Goal: Information Seeking & Learning: Learn about a topic

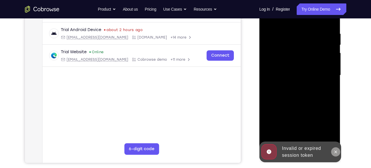
drag, startPoint x: 259, startPoint y: -9, endPoint x: 334, endPoint y: 149, distance: 175.0
click at [334, 149] on icon at bounding box center [335, 151] width 5 height 5
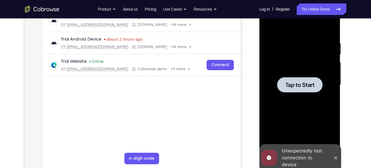
scroll to position [91, 0]
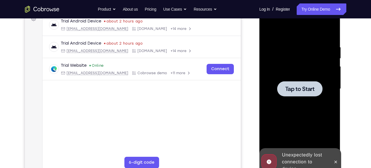
click at [299, 88] on span "Tap to Start" at bounding box center [299, 89] width 29 height 6
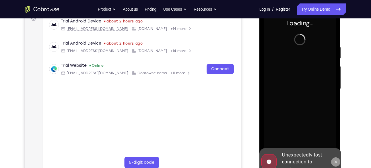
click at [335, 160] on icon at bounding box center [335, 161] width 3 height 3
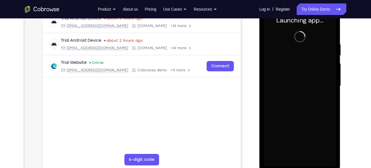
scroll to position [94, 0]
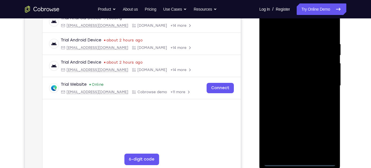
click at [299, 160] on div at bounding box center [300, 85] width 72 height 161
click at [322, 135] on div at bounding box center [300, 85] width 72 height 161
click at [278, 29] on div at bounding box center [300, 85] width 72 height 161
click at [323, 85] on div at bounding box center [300, 85] width 72 height 161
click at [293, 95] on div at bounding box center [300, 85] width 72 height 161
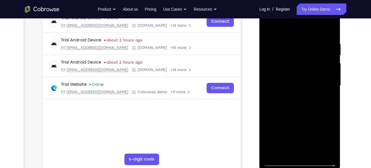
click at [301, 78] on div at bounding box center [300, 85] width 72 height 161
click at [294, 71] on div at bounding box center [300, 85] width 72 height 161
click at [299, 83] on div at bounding box center [300, 85] width 72 height 161
click at [309, 107] on div at bounding box center [300, 85] width 72 height 161
drag, startPoint x: 289, startPoint y: 30, endPoint x: 295, endPoint y: -21, distance: 51.4
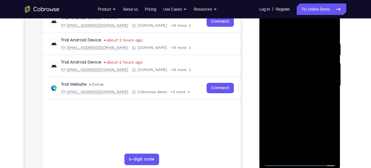
click at [295, 1] on html "Online web based iOS Simulators and Android Emulators. Run iPhone, iPad, Mobile…" at bounding box center [300, 87] width 82 height 172
click at [312, 151] on div at bounding box center [300, 85] width 72 height 161
click at [307, 115] on div at bounding box center [300, 85] width 72 height 161
click at [331, 55] on div at bounding box center [300, 85] width 72 height 161
click at [332, 57] on div at bounding box center [300, 85] width 72 height 161
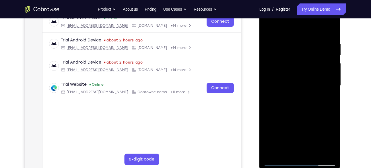
click at [332, 57] on div at bounding box center [300, 85] width 72 height 161
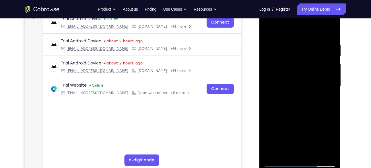
click at [301, 81] on div at bounding box center [300, 86] width 72 height 161
click at [288, 151] on div at bounding box center [300, 86] width 72 height 161
click at [315, 118] on div at bounding box center [300, 86] width 72 height 161
click at [328, 94] on div at bounding box center [300, 86] width 72 height 161
click at [268, 27] on div at bounding box center [300, 86] width 72 height 161
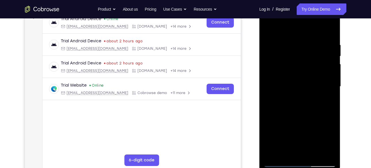
click at [269, 29] on div at bounding box center [300, 86] width 72 height 161
click at [294, 40] on div at bounding box center [300, 86] width 72 height 161
click at [322, 150] on div at bounding box center [300, 86] width 72 height 161
click at [324, 112] on div at bounding box center [300, 86] width 72 height 161
click at [323, 152] on div at bounding box center [300, 86] width 72 height 161
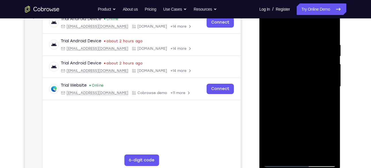
click at [327, 102] on div at bounding box center [300, 86] width 72 height 161
click at [328, 97] on div at bounding box center [300, 86] width 72 height 161
click at [269, 101] on div at bounding box center [300, 86] width 72 height 161
click at [329, 94] on div at bounding box center [300, 86] width 72 height 161
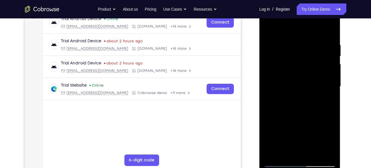
click at [329, 94] on div at bounding box center [300, 86] width 72 height 161
click at [332, 81] on div at bounding box center [300, 86] width 72 height 161
click at [330, 81] on div at bounding box center [300, 86] width 72 height 161
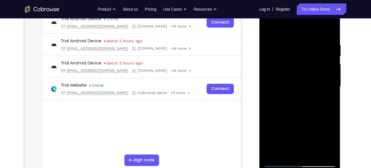
click at [330, 81] on div at bounding box center [300, 86] width 72 height 161
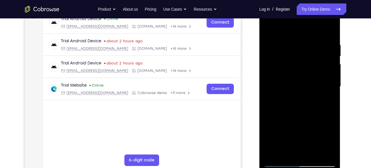
click at [330, 81] on div at bounding box center [300, 86] width 72 height 161
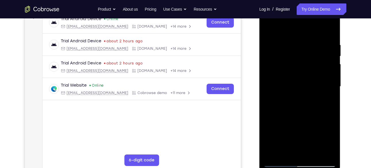
click at [330, 81] on div at bounding box center [300, 86] width 72 height 161
click at [266, 118] on div at bounding box center [300, 86] width 72 height 161
click at [331, 76] on div at bounding box center [300, 86] width 72 height 161
click at [330, 93] on div at bounding box center [300, 86] width 72 height 161
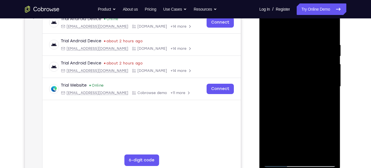
click at [328, 106] on div at bounding box center [300, 86] width 72 height 161
drag, startPoint x: 280, startPoint y: 100, endPoint x: 376, endPoint y: 124, distance: 98.8
click at [341, 124] on html "Online web based iOS Simulators and Android Emulators. Run iPhone, iPad, Mobile…" at bounding box center [300, 88] width 82 height 172
click at [276, 102] on div at bounding box center [300, 86] width 72 height 161
click at [329, 78] on div at bounding box center [300, 86] width 72 height 161
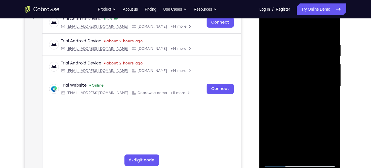
click at [329, 78] on div at bounding box center [300, 86] width 72 height 161
click at [270, 84] on div at bounding box center [300, 86] width 72 height 161
click at [332, 74] on div at bounding box center [300, 87] width 72 height 161
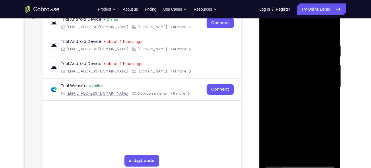
click at [331, 73] on div at bounding box center [300, 87] width 72 height 161
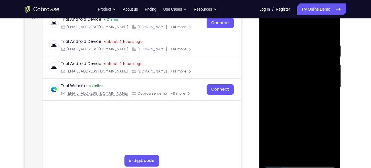
click at [272, 81] on div at bounding box center [300, 87] width 72 height 161
click at [329, 75] on div at bounding box center [300, 87] width 72 height 161
click at [329, 73] on div at bounding box center [300, 87] width 72 height 161
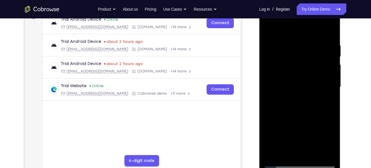
click at [329, 73] on div at bounding box center [300, 87] width 72 height 161
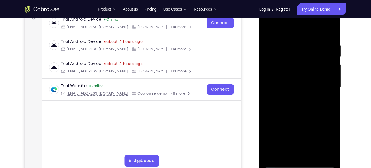
click at [329, 73] on div at bounding box center [300, 87] width 72 height 161
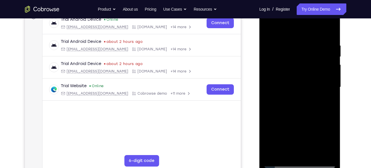
click at [329, 73] on div at bounding box center [300, 87] width 72 height 161
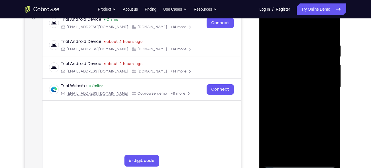
click at [329, 73] on div at bounding box center [300, 87] width 72 height 161
drag, startPoint x: 286, startPoint y: 79, endPoint x: 376, endPoint y: 34, distance: 100.6
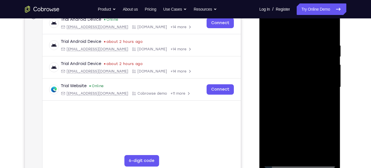
click at [341, 34] on html "Online web based iOS Simulators and Android Emulators. Run iPhone, iPad, Mobile…" at bounding box center [300, 88] width 82 height 172
drag, startPoint x: 299, startPoint y: 75, endPoint x: 376, endPoint y: 58, distance: 79.3
click at [341, 58] on html "Online web based iOS Simulators and Android Emulators. Run iPhone, iPad, Mobile…" at bounding box center [300, 88] width 82 height 172
drag, startPoint x: 276, startPoint y: 70, endPoint x: 376, endPoint y: 51, distance: 101.5
click at [341, 51] on html "Online web based iOS Simulators and Android Emulators. Run iPhone, iPad, Mobile…" at bounding box center [300, 88] width 82 height 172
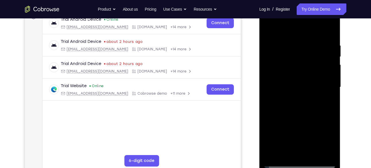
drag, startPoint x: 274, startPoint y: 86, endPoint x: 630, endPoint y: 93, distance: 355.4
click at [341, 90] on html "Online web based iOS Simulators and Android Emulators. Run iPhone, iPad, Mobile…" at bounding box center [300, 88] width 82 height 172
drag, startPoint x: 277, startPoint y: 73, endPoint x: 376, endPoint y: 67, distance: 99.4
click at [341, 67] on html "Online web based iOS Simulators and Android Emulators. Run iPhone, iPad, Mobile…" at bounding box center [300, 88] width 82 height 172
click at [272, 30] on div at bounding box center [300, 87] width 72 height 161
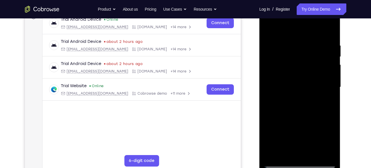
click at [286, 29] on div at bounding box center [300, 87] width 72 height 161
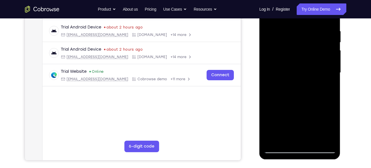
scroll to position [96, 0]
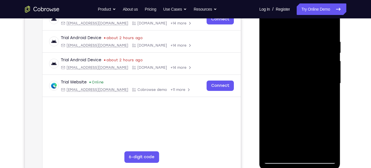
click at [358, 89] on div "Your Support Agent Your Customer Web iOS Android Next Steps We’d be happy to gi…" at bounding box center [185, 111] width 367 height 378
drag, startPoint x: 319, startPoint y: 122, endPoint x: 318, endPoint y: 53, distance: 68.8
click at [318, 53] on div at bounding box center [300, 83] width 72 height 161
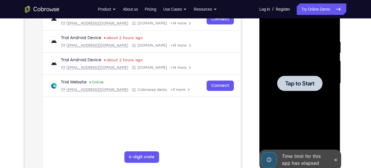
click at [314, 83] on span "Tap to Start" at bounding box center [299, 83] width 29 height 6
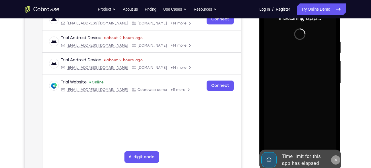
click at [336, 161] on icon at bounding box center [335, 159] width 5 height 5
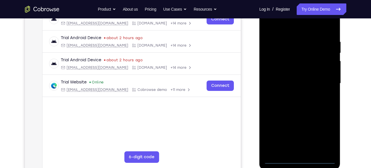
click at [300, 158] on div at bounding box center [300, 83] width 72 height 161
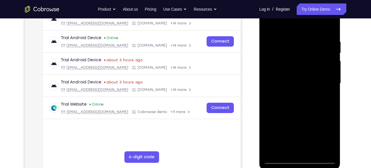
click at [326, 132] on div at bounding box center [300, 83] width 72 height 161
click at [276, 25] on div at bounding box center [300, 83] width 72 height 161
click at [326, 82] on div at bounding box center [300, 83] width 72 height 161
click at [295, 93] on div at bounding box center [300, 83] width 72 height 161
click at [290, 78] on div at bounding box center [300, 83] width 72 height 161
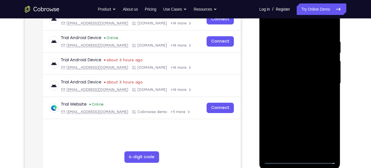
click at [290, 74] on div at bounding box center [300, 83] width 72 height 161
click at [295, 81] on div at bounding box center [300, 83] width 72 height 161
click at [306, 106] on div at bounding box center [300, 83] width 72 height 161
drag, startPoint x: 306, startPoint y: 106, endPoint x: 318, endPoint y: 77, distance: 31.8
click at [318, 77] on div at bounding box center [300, 83] width 72 height 161
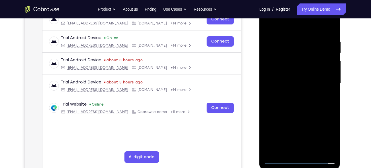
click at [313, 86] on div at bounding box center [300, 83] width 72 height 161
click at [330, 77] on div at bounding box center [300, 83] width 72 height 161
click at [268, 77] on div at bounding box center [300, 83] width 72 height 161
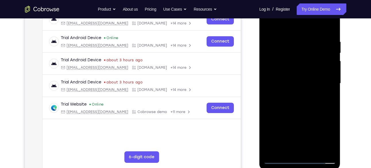
drag, startPoint x: 288, startPoint y: 82, endPoint x: 298, endPoint y: 33, distance: 49.6
click at [298, 33] on div at bounding box center [300, 83] width 72 height 161
drag, startPoint x: 305, startPoint y: 114, endPoint x: 311, endPoint y: 74, distance: 40.3
click at [311, 74] on div at bounding box center [300, 83] width 72 height 161
click at [283, 52] on div at bounding box center [300, 83] width 72 height 161
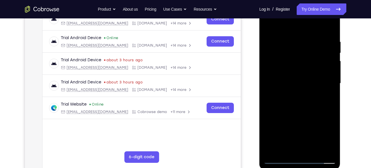
drag, startPoint x: 310, startPoint y: 82, endPoint x: 316, endPoint y: 43, distance: 39.7
click at [316, 43] on div at bounding box center [300, 83] width 72 height 161
drag, startPoint x: 308, startPoint y: 110, endPoint x: 321, endPoint y: 34, distance: 76.7
click at [321, 34] on div at bounding box center [300, 83] width 72 height 161
drag, startPoint x: 309, startPoint y: 123, endPoint x: 318, endPoint y: 72, distance: 51.8
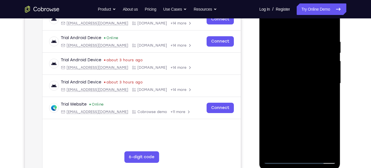
click at [318, 72] on div at bounding box center [300, 83] width 72 height 161
click at [316, 98] on div at bounding box center [300, 83] width 72 height 161
drag, startPoint x: 316, startPoint y: 98, endPoint x: 314, endPoint y: 37, distance: 60.3
click at [314, 37] on div at bounding box center [300, 83] width 72 height 161
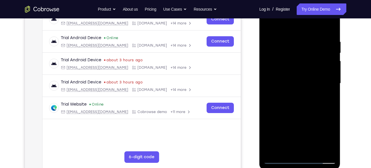
drag, startPoint x: 312, startPoint y: 103, endPoint x: 317, endPoint y: 53, distance: 50.7
click at [317, 53] on div at bounding box center [300, 83] width 72 height 161
click at [317, 101] on div at bounding box center [300, 83] width 72 height 161
drag, startPoint x: 317, startPoint y: 101, endPoint x: 309, endPoint y: 38, distance: 63.6
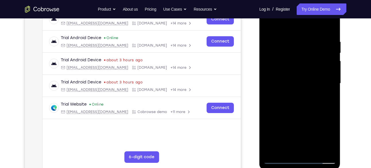
click at [309, 38] on div at bounding box center [300, 83] width 72 height 161
drag, startPoint x: 319, startPoint y: 105, endPoint x: 325, endPoint y: 57, distance: 48.6
click at [325, 57] on div at bounding box center [300, 83] width 72 height 161
drag, startPoint x: 310, startPoint y: 106, endPoint x: 317, endPoint y: 43, distance: 63.8
click at [317, 43] on div at bounding box center [300, 83] width 72 height 161
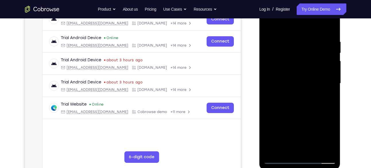
drag, startPoint x: 316, startPoint y: 90, endPoint x: 316, endPoint y: 28, distance: 61.7
click at [316, 28] on div at bounding box center [300, 83] width 72 height 161
click at [307, 92] on div at bounding box center [300, 83] width 72 height 161
click at [274, 152] on div at bounding box center [300, 83] width 72 height 161
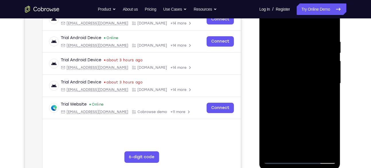
click at [291, 40] on div at bounding box center [300, 83] width 72 height 161
click at [329, 68] on div at bounding box center [300, 83] width 72 height 161
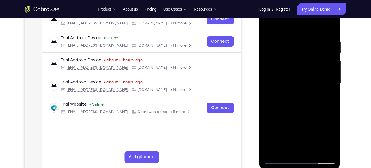
click at [329, 68] on div at bounding box center [300, 83] width 72 height 161
drag, startPoint x: 269, startPoint y: 82, endPoint x: 376, endPoint y: 53, distance: 111.0
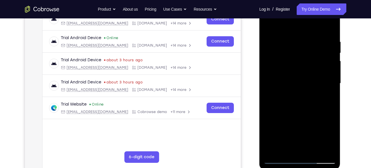
click at [341, 53] on html "Online web based iOS Simulators and Android Emulators. Run iPhone, iPad, Mobile…" at bounding box center [300, 85] width 82 height 172
drag, startPoint x: 307, startPoint y: 83, endPoint x: 376, endPoint y: 64, distance: 71.5
click at [341, 64] on html "Online web based iOS Simulators and Android Emulators. Run iPhone, iPad, Mobile…" at bounding box center [300, 85] width 82 height 172
click at [328, 79] on div at bounding box center [300, 83] width 72 height 161
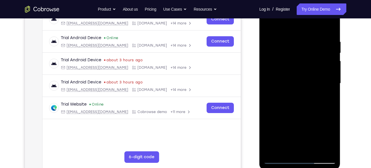
click at [328, 79] on div at bounding box center [300, 83] width 72 height 161
click at [330, 78] on div at bounding box center [300, 83] width 72 height 161
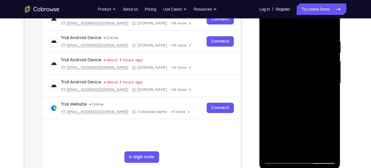
click at [330, 78] on div at bounding box center [300, 83] width 72 height 161
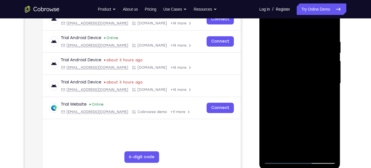
click at [330, 78] on div at bounding box center [300, 83] width 72 height 161
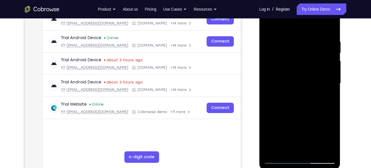
click at [330, 78] on div at bounding box center [300, 83] width 72 height 161
click at [267, 86] on div at bounding box center [300, 83] width 72 height 161
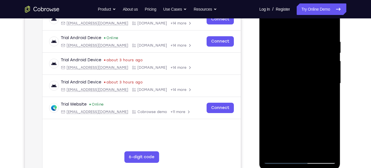
click at [330, 72] on div at bounding box center [300, 83] width 72 height 161
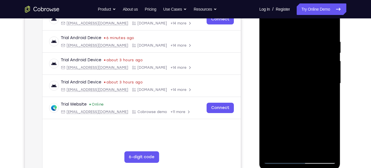
click at [330, 72] on div at bounding box center [300, 83] width 72 height 161
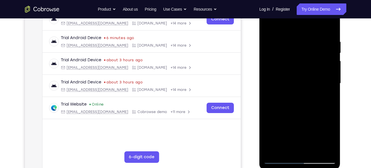
click at [269, 96] on div at bounding box center [300, 83] width 72 height 161
click at [331, 96] on div at bounding box center [300, 83] width 72 height 161
click at [332, 93] on div at bounding box center [300, 83] width 72 height 161
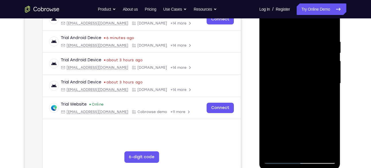
click at [332, 93] on div at bounding box center [300, 83] width 72 height 161
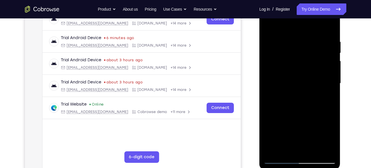
click at [332, 93] on div at bounding box center [300, 83] width 72 height 161
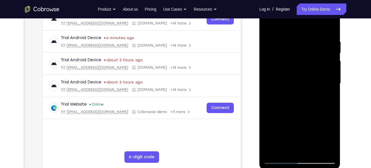
click at [332, 93] on div at bounding box center [300, 83] width 72 height 161
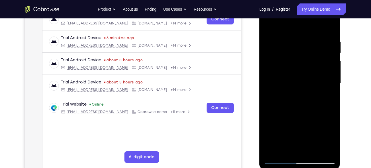
click at [329, 91] on div at bounding box center [300, 83] width 72 height 161
click at [326, 84] on div at bounding box center [300, 83] width 72 height 161
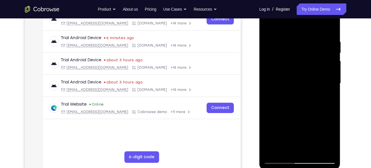
click at [326, 84] on div at bounding box center [300, 83] width 72 height 161
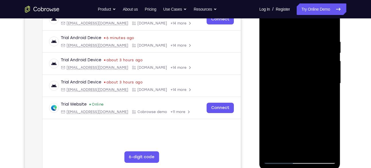
click at [326, 84] on div at bounding box center [300, 83] width 72 height 161
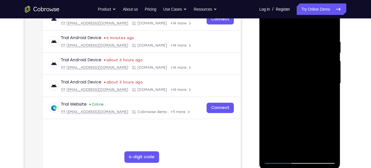
click at [326, 84] on div at bounding box center [300, 83] width 72 height 161
click at [326, 80] on div at bounding box center [300, 83] width 72 height 161
click at [327, 75] on div at bounding box center [300, 83] width 72 height 161
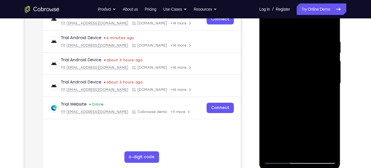
click at [327, 75] on div at bounding box center [300, 83] width 72 height 161
click at [330, 74] on div at bounding box center [300, 83] width 72 height 161
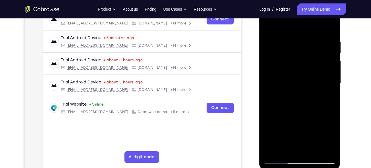
click at [330, 74] on div at bounding box center [300, 83] width 72 height 161
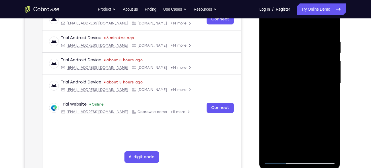
click at [330, 74] on div at bounding box center [300, 83] width 72 height 161
click at [268, 96] on div at bounding box center [300, 83] width 72 height 161
click at [331, 69] on div at bounding box center [300, 83] width 72 height 161
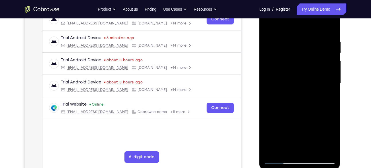
click at [331, 69] on div at bounding box center [300, 83] width 72 height 161
click at [328, 69] on div at bounding box center [300, 83] width 72 height 161
click at [331, 22] on div at bounding box center [300, 83] width 72 height 161
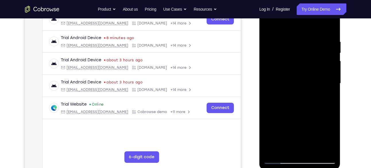
click at [269, 25] on div at bounding box center [300, 83] width 72 height 161
drag, startPoint x: 296, startPoint y: 51, endPoint x: 307, endPoint y: 182, distance: 131.5
click at [307, 167] on html "Online web based iOS Simulators and Android Emulators. Run iPhone, iPad, Mobile…" at bounding box center [300, 85] width 82 height 172
drag, startPoint x: 304, startPoint y: 58, endPoint x: 325, endPoint y: 182, distance: 125.4
click at [325, 167] on html "Online web based iOS Simulators and Android Emulators. Run iPhone, iPad, Mobile…" at bounding box center [300, 85] width 82 height 172
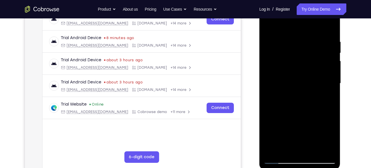
click at [291, 38] on div at bounding box center [300, 83] width 72 height 161
click at [322, 147] on div at bounding box center [300, 83] width 72 height 161
click at [326, 92] on div at bounding box center [300, 83] width 72 height 161
click at [328, 84] on div at bounding box center [300, 83] width 72 height 161
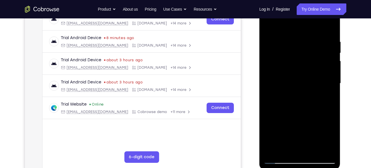
click at [328, 80] on div at bounding box center [300, 83] width 72 height 161
click at [327, 80] on div at bounding box center [300, 83] width 72 height 161
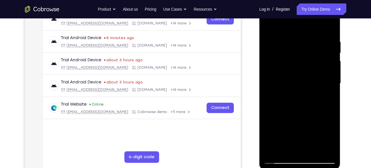
click at [327, 80] on div at bounding box center [300, 83] width 72 height 161
click at [313, 148] on div at bounding box center [300, 83] width 72 height 161
click at [297, 112] on div at bounding box center [300, 83] width 72 height 161
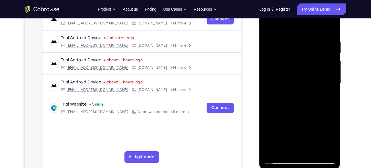
click at [279, 79] on div at bounding box center [300, 83] width 72 height 161
click at [282, 24] on div at bounding box center [300, 83] width 72 height 161
click at [274, 37] on div at bounding box center [300, 83] width 72 height 161
click at [303, 148] on div at bounding box center [300, 83] width 72 height 161
click at [286, 147] on div at bounding box center [300, 83] width 72 height 161
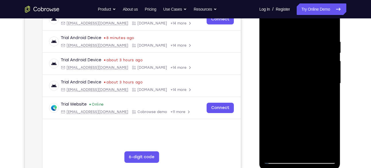
drag, startPoint x: 320, startPoint y: 131, endPoint x: 314, endPoint y: 54, distance: 76.8
click at [314, 54] on div at bounding box center [300, 83] width 72 height 161
drag, startPoint x: 306, startPoint y: 132, endPoint x: 302, endPoint y: 63, distance: 69.5
click at [302, 63] on div at bounding box center [300, 83] width 72 height 161
click at [268, 110] on div at bounding box center [300, 83] width 72 height 161
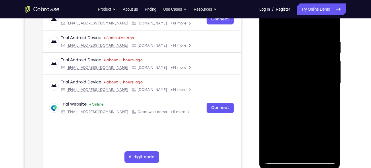
click at [269, 109] on div at bounding box center [300, 83] width 72 height 161
click at [290, 59] on div at bounding box center [300, 83] width 72 height 161
click at [320, 147] on div at bounding box center [300, 83] width 72 height 161
click at [325, 149] on div at bounding box center [300, 83] width 72 height 161
click at [330, 26] on div at bounding box center [300, 83] width 72 height 161
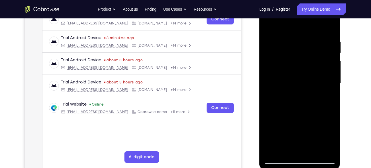
click at [274, 149] on div at bounding box center [300, 83] width 72 height 161
click at [308, 38] on div at bounding box center [300, 83] width 72 height 161
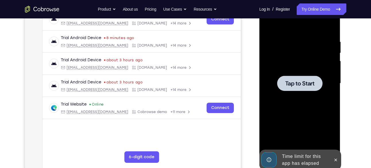
click at [324, 77] on div at bounding box center [300, 83] width 72 height 161
